Goal: Transaction & Acquisition: Download file/media

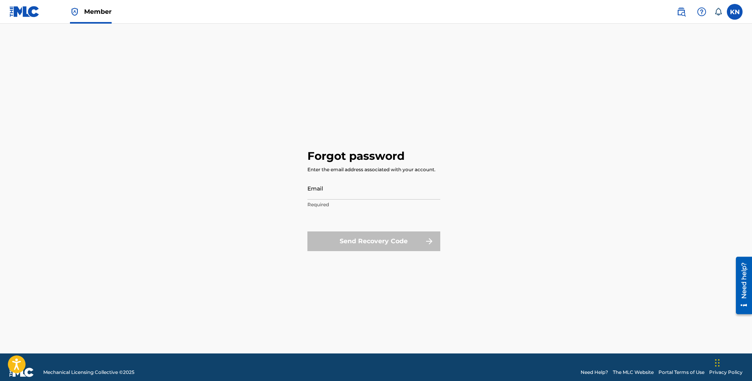
click at [733, 11] on label at bounding box center [735, 12] width 16 height 16
click at [735, 12] on input "KN [PERSON_NAME] [EMAIL_ADDRESS][DOMAIN_NAME] Notification Preferences Profile …" at bounding box center [735, 12] width 0 height 0
click at [16, 7] on img at bounding box center [24, 11] width 30 height 11
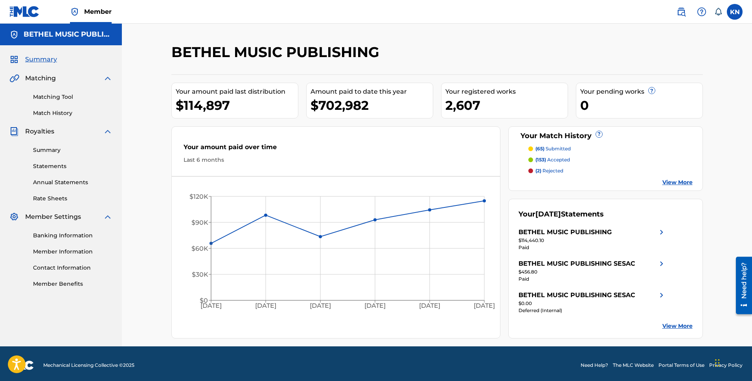
click at [50, 164] on link "Statements" at bounding box center [72, 166] width 79 height 8
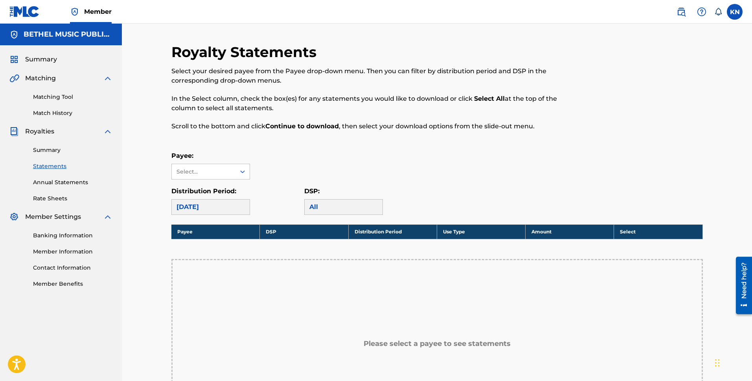
click at [37, 151] on link "Summary" at bounding box center [72, 150] width 79 height 8
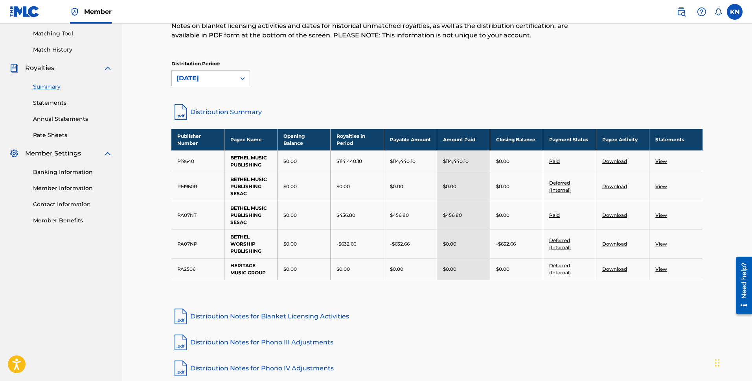
scroll to position [65, 0]
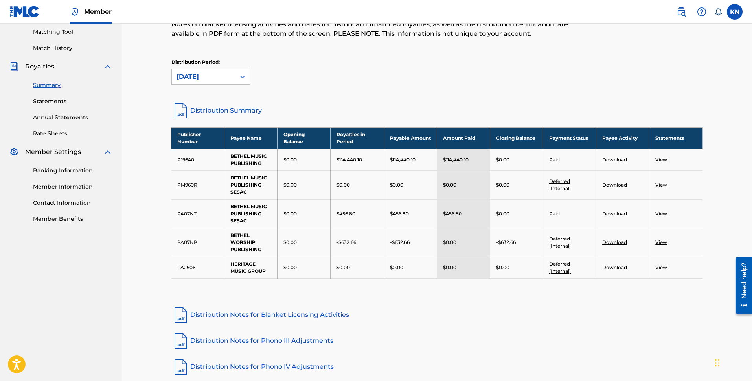
click at [663, 240] on link "View" at bounding box center [661, 242] width 12 height 6
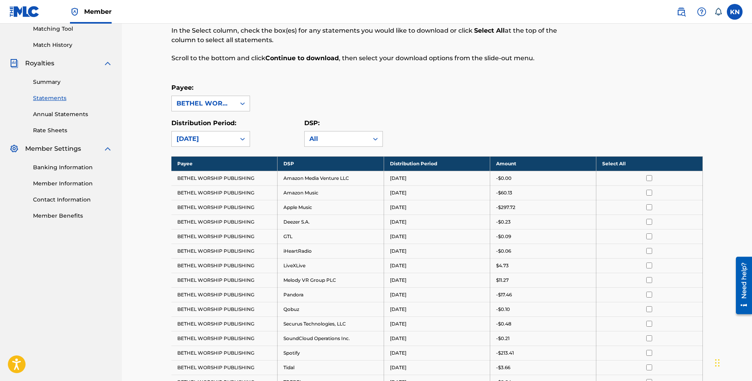
scroll to position [68, 0]
click at [610, 165] on th "Select All" at bounding box center [649, 163] width 106 height 15
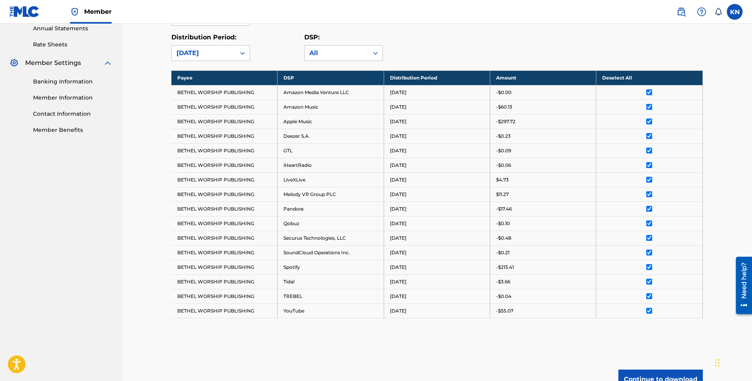
scroll to position [231, 0]
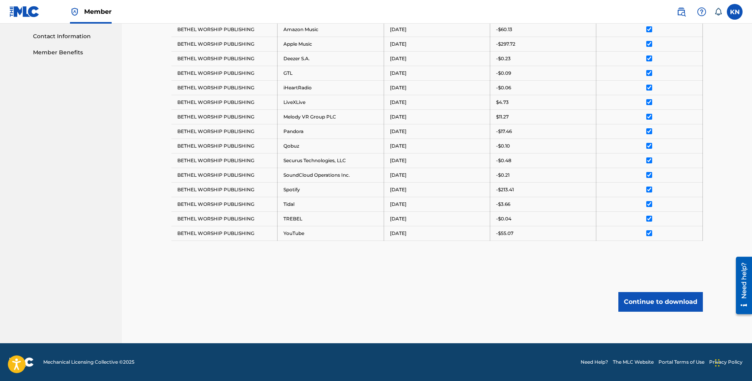
click at [632, 302] on button "Continue to download" at bounding box center [660, 302] width 85 height 20
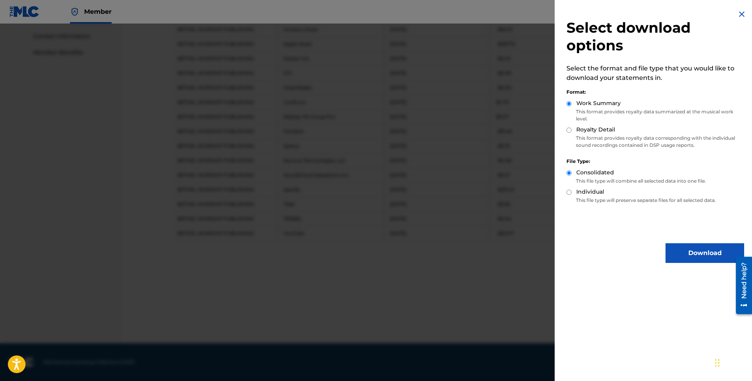
click at [670, 260] on button "Download" at bounding box center [705, 253] width 79 height 20
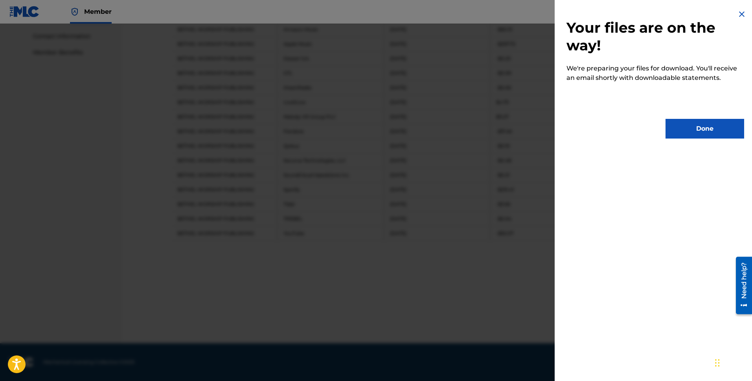
click at [679, 126] on button "Done" at bounding box center [705, 129] width 79 height 20
